Goal: Information Seeking & Learning: Check status

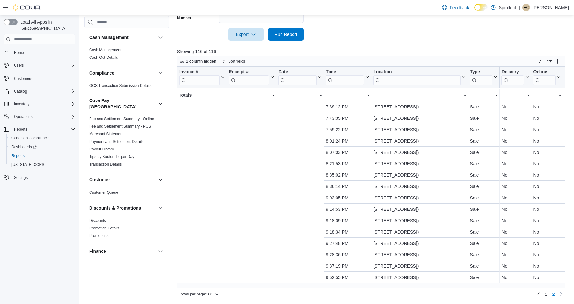
scroll to position [1, 244]
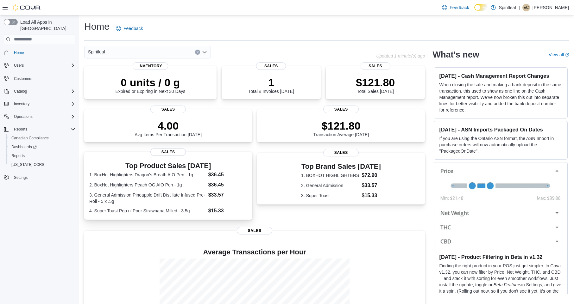
scroll to position [61, 0]
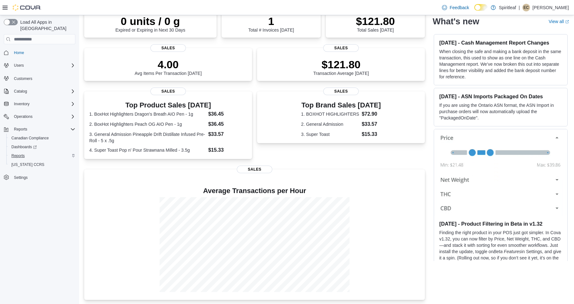
click at [22, 153] on span "Reports" at bounding box center [17, 155] width 13 height 5
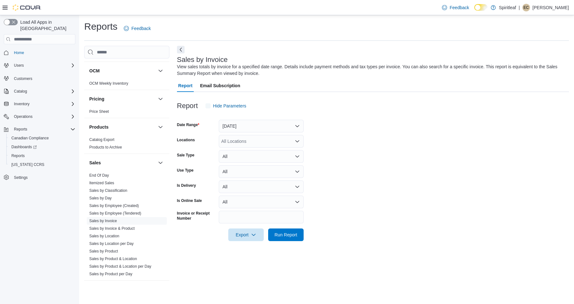
scroll to position [425, 0]
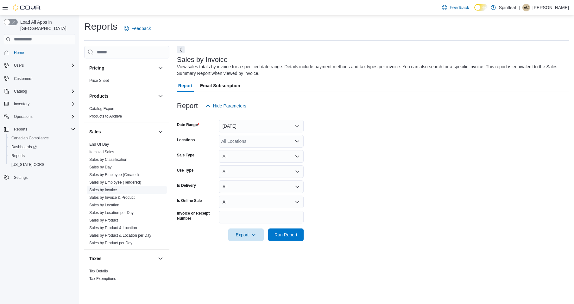
click at [111, 188] on link "Sales by Invoice" at bounding box center [103, 190] width 28 height 4
click at [251, 129] on button "Yesterday" at bounding box center [261, 126] width 85 height 13
click at [234, 152] on span "Today" at bounding box center [265, 151] width 72 height 8
click at [285, 235] on span "Run Report" at bounding box center [285, 235] width 23 height 6
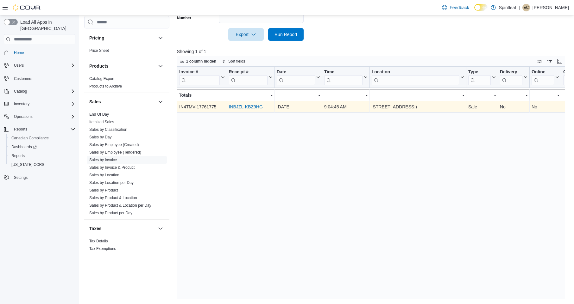
click at [251, 107] on link "INBJZL-KBZ9HG" at bounding box center [245, 106] width 34 height 5
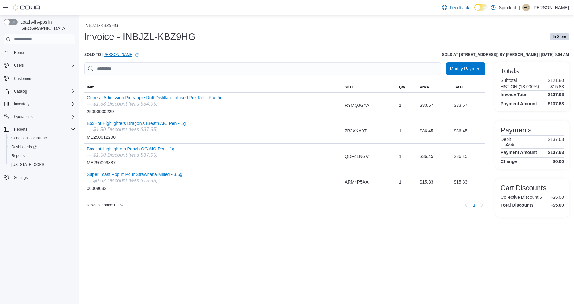
click at [115, 53] on link "[PERSON_NAME] (opens in a new tab or window)" at bounding box center [120, 54] width 36 height 5
